Goal: Check status

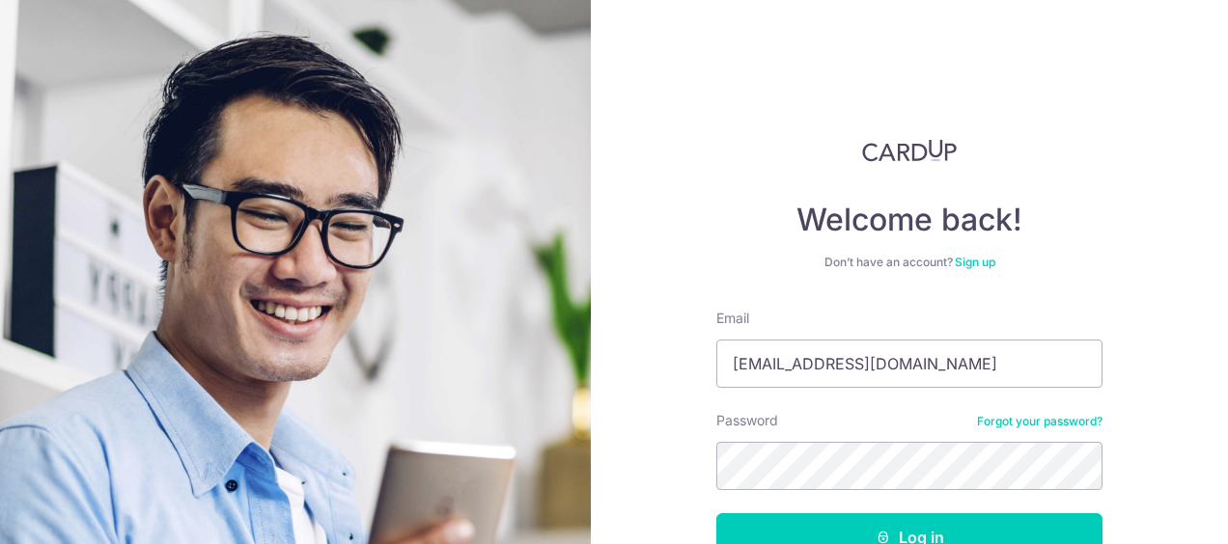
type input "[EMAIL_ADDRESS][DOMAIN_NAME]"
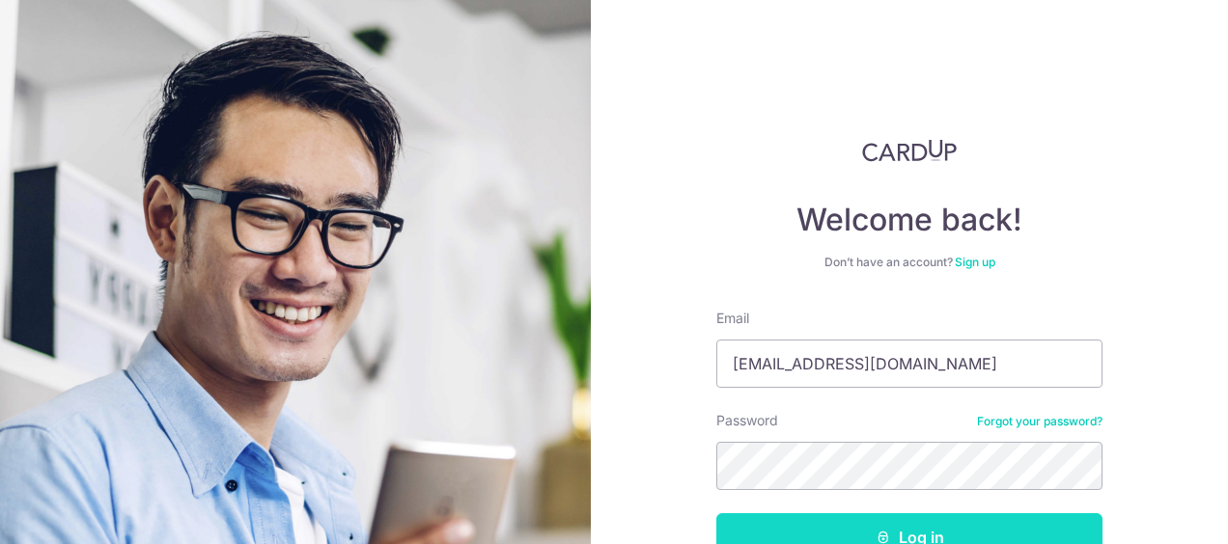
click at [984, 519] on button "Log in" at bounding box center [909, 537] width 386 height 48
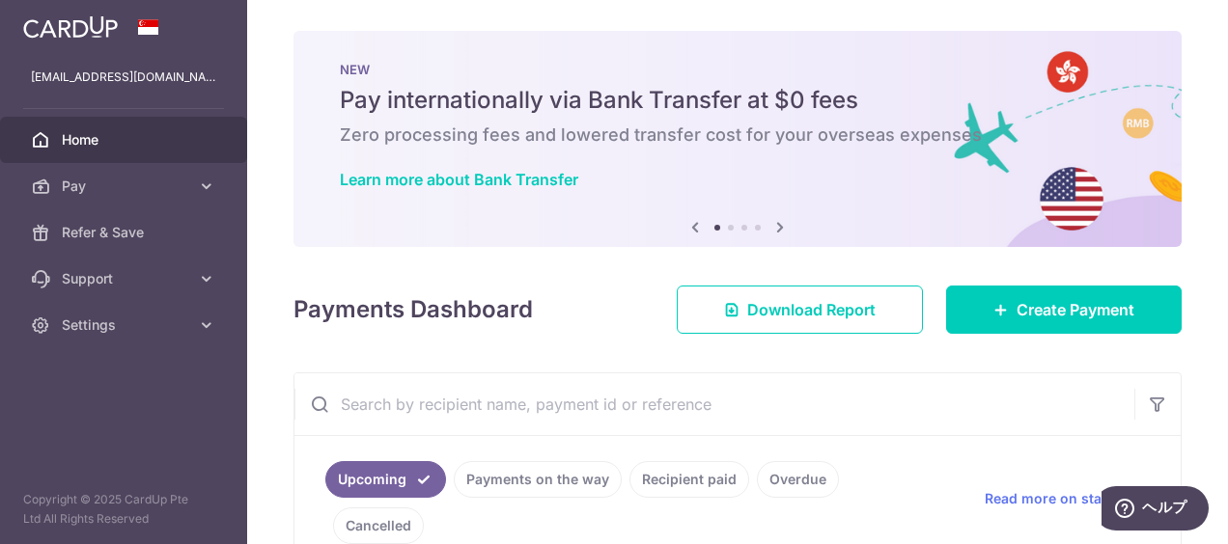
click at [660, 473] on link "Recipient paid" at bounding box center [689, 479] width 120 height 37
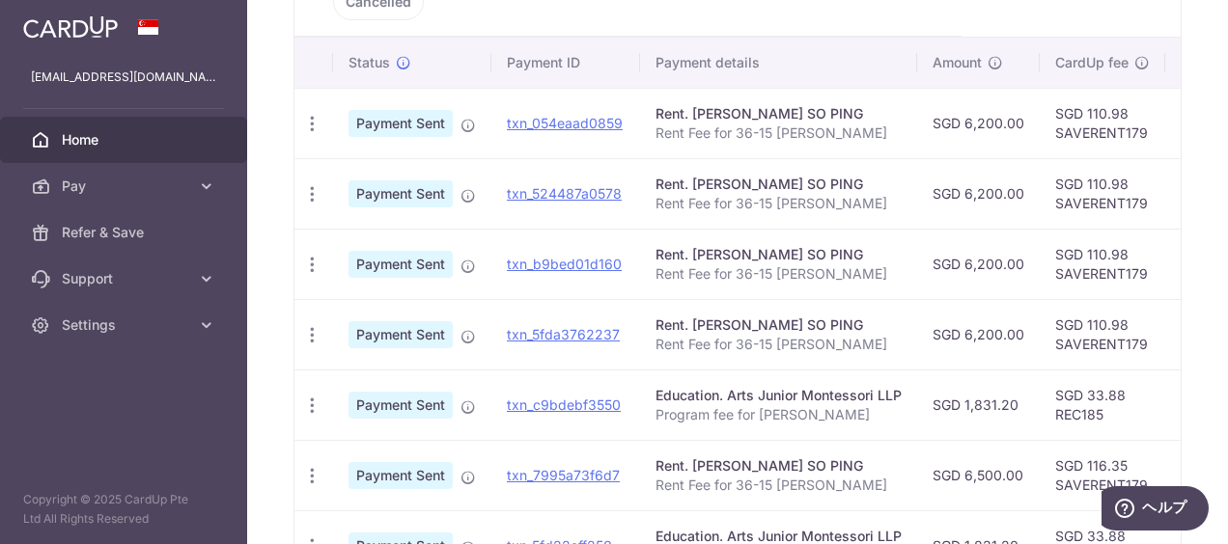
scroll to position [519, 0]
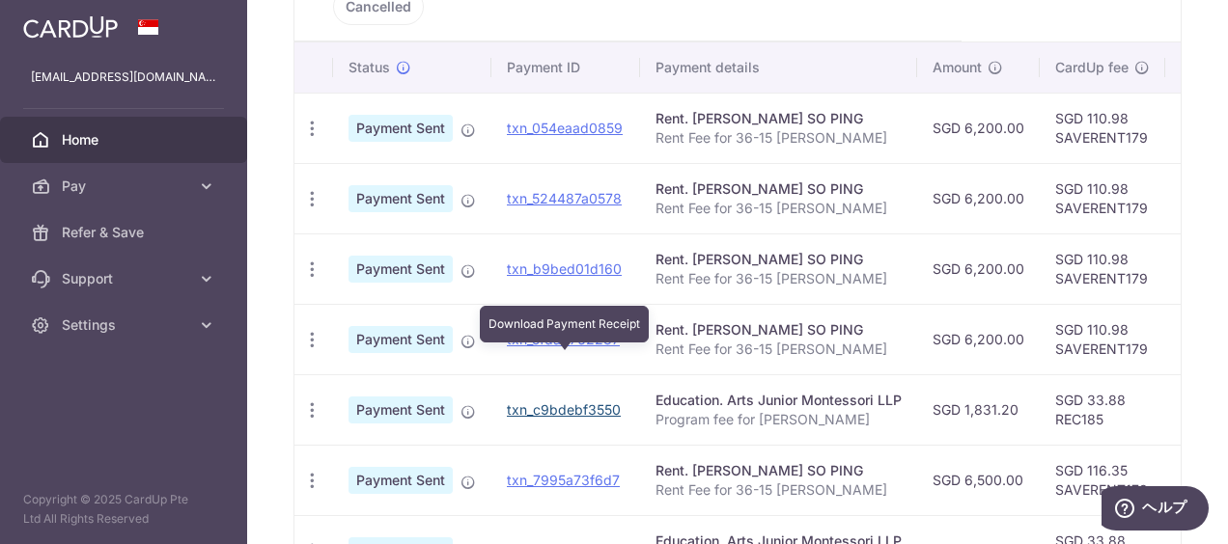
click at [559, 402] on link "txn_c9bdebf3550" at bounding box center [564, 410] width 114 height 16
